Goal: Obtain resource: Obtain resource

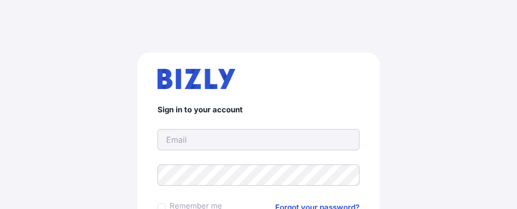
scroll to position [9, 0]
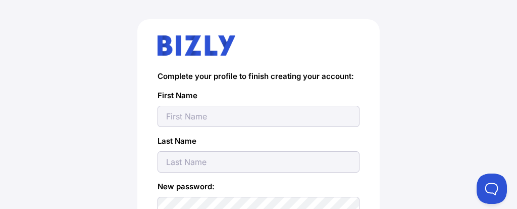
scroll to position [76, 0]
type input "BRAYDEN"
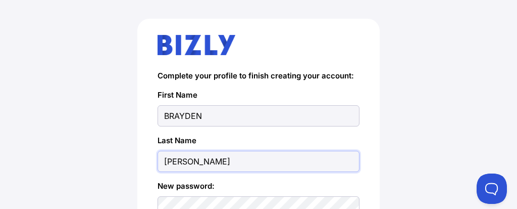
type input "MCCORMICK"
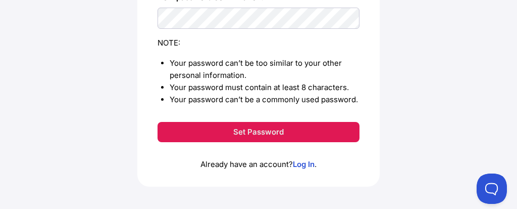
scroll to position [311, 0]
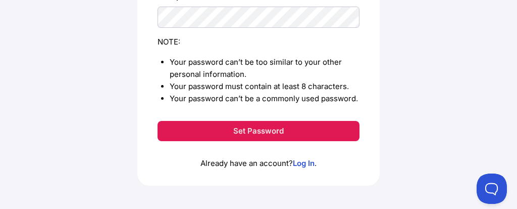
click at [319, 127] on button "Set Password" at bounding box center [259, 131] width 202 height 20
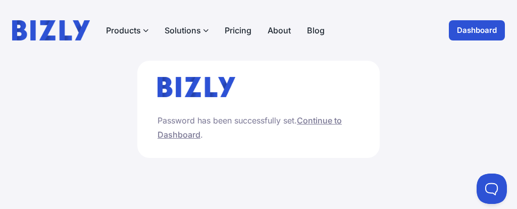
click at [328, 120] on link "Continue to Dashboard" at bounding box center [250, 127] width 184 height 24
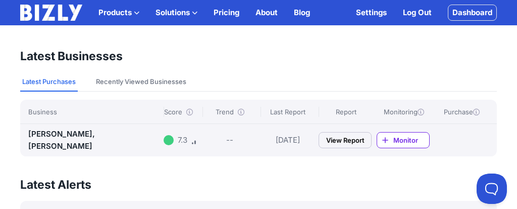
scroll to position [90, 0]
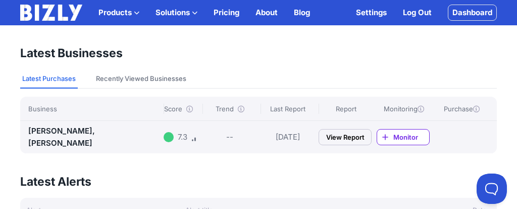
click at [357, 138] on link "View Report" at bounding box center [345, 137] width 53 height 16
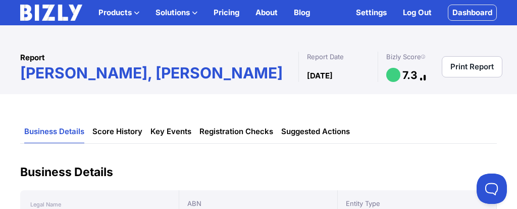
click at [55, 11] on img at bounding box center [51, 13] width 62 height 16
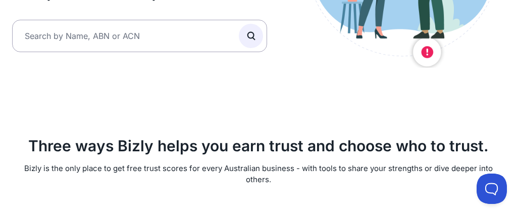
scroll to position [207, 0]
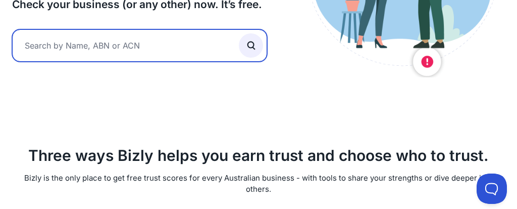
click at [136, 48] on input "text" at bounding box center [139, 45] width 255 height 32
type input "sleepeezee bedding"
click at [239, 33] on button "submit" at bounding box center [251, 45] width 24 height 24
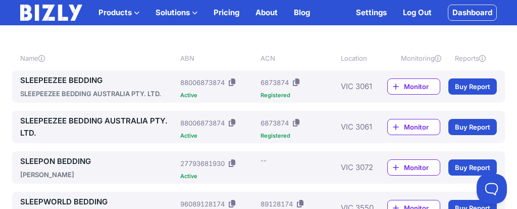
scroll to position [124, 0]
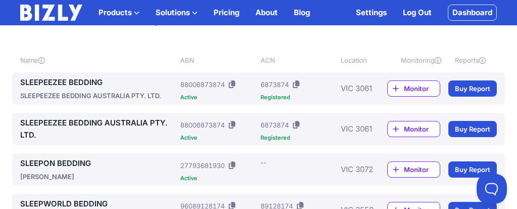
click at [482, 87] on link "Buy Report" at bounding box center [473, 88] width 48 height 16
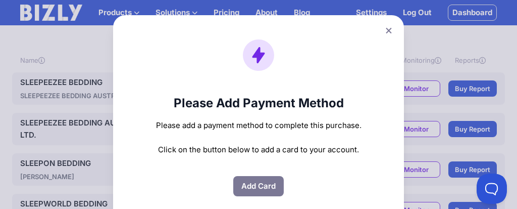
scroll to position [0, 0]
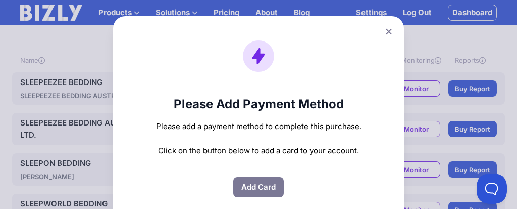
click at [390, 30] on icon at bounding box center [389, 32] width 6 height 6
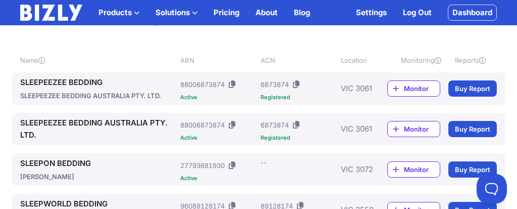
click at [68, 89] on div "SLEEPEEZEE BEDDING SLEEPEEZEE BEDDING AUSTRALIA PTY. LTD." at bounding box center [98, 88] width 156 height 24
click at [68, 83] on link "SLEEPEEZEE BEDDING" at bounding box center [98, 82] width 156 height 12
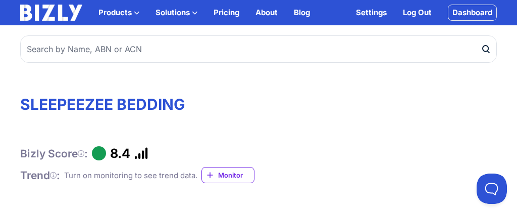
scroll to position [12, 0]
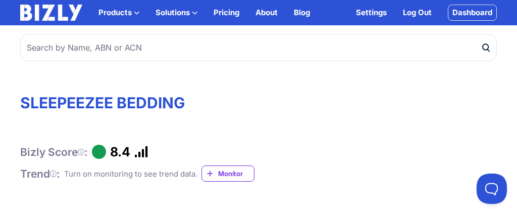
click at [232, 170] on span "Monitor" at bounding box center [236, 173] width 36 height 10
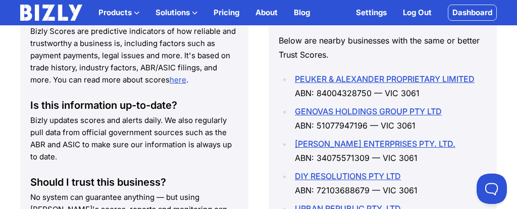
scroll to position [1319, 0]
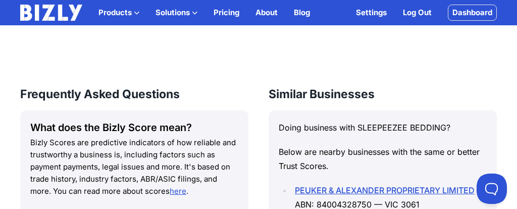
click at [423, 12] on link "Log Out" at bounding box center [417, 13] width 29 height 12
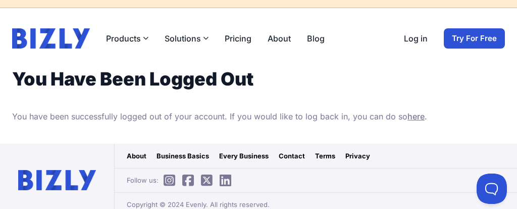
scroll to position [25, 0]
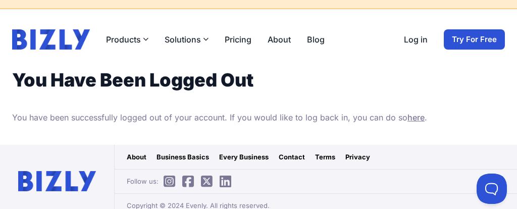
click at [80, 35] on img at bounding box center [51, 39] width 78 height 20
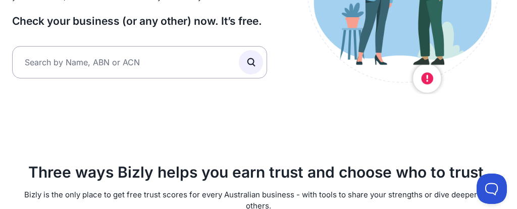
scroll to position [202, 0]
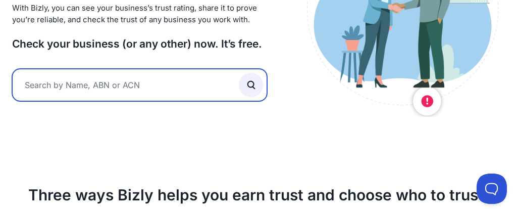
click at [147, 80] on input "text" at bounding box center [139, 85] width 255 height 32
type input "sleepeezee bedding"
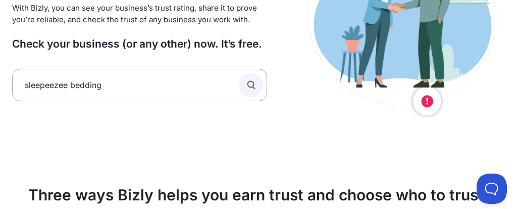
click at [248, 83] on icon "submit" at bounding box center [250, 84] width 11 height 11
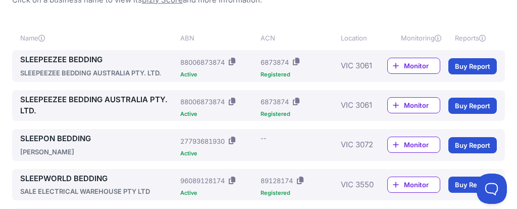
scroll to position [191, 0]
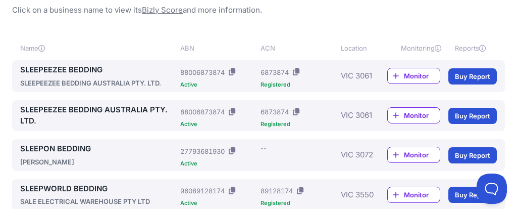
click at [316, 78] on div "ACN: 6873874" at bounding box center [299, 72] width 76 height 16
click at [115, 65] on link "SLEEPEEZEE BEDDING" at bounding box center [98, 70] width 156 height 12
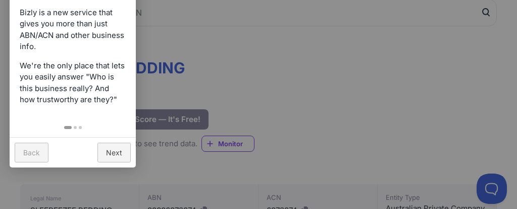
scroll to position [124, 0]
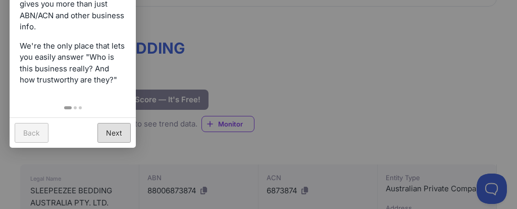
click at [124, 133] on link "Next" at bounding box center [113, 133] width 33 height 20
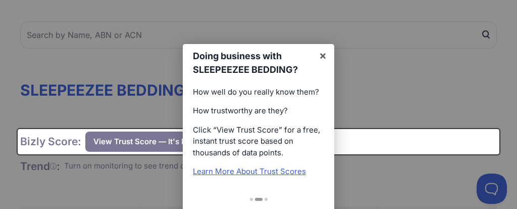
scroll to position [67, 0]
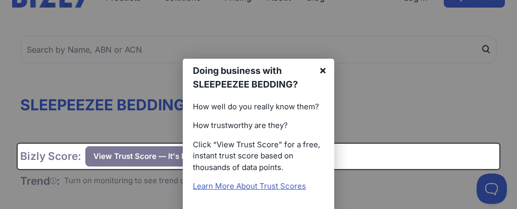
click at [324, 71] on link "×" at bounding box center [323, 70] width 23 height 23
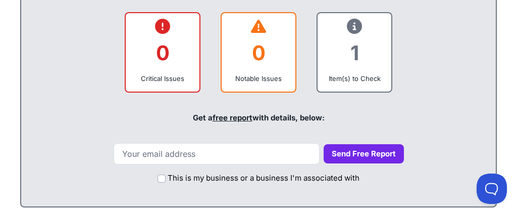
scroll to position [518, 0]
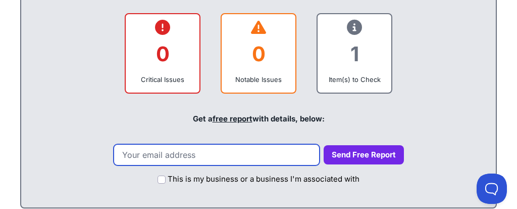
click at [248, 152] on input "email" at bounding box center [217, 154] width 206 height 21
type input "braydendalemccormick@gmail.com"
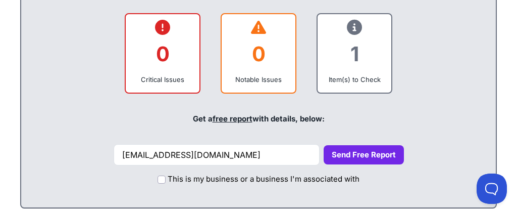
click at [355, 151] on button "Send Free Report" at bounding box center [364, 155] width 80 height 20
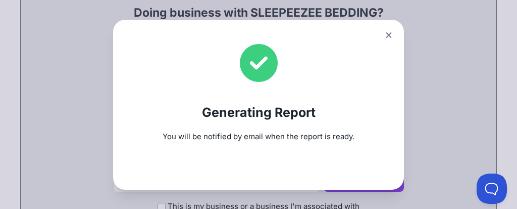
scroll to position [491, 0]
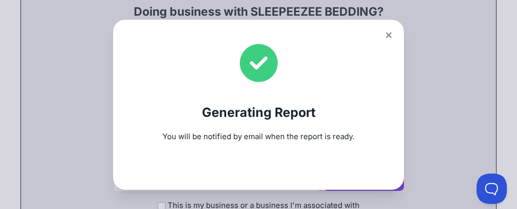
click at [389, 34] on icon at bounding box center [389, 35] width 6 height 6
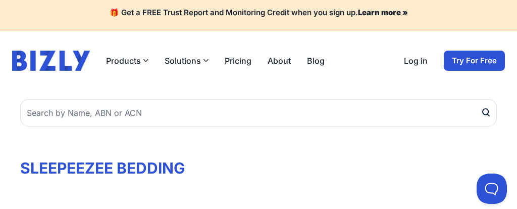
scroll to position [3, 0]
